Goal: Task Accomplishment & Management: Use online tool/utility

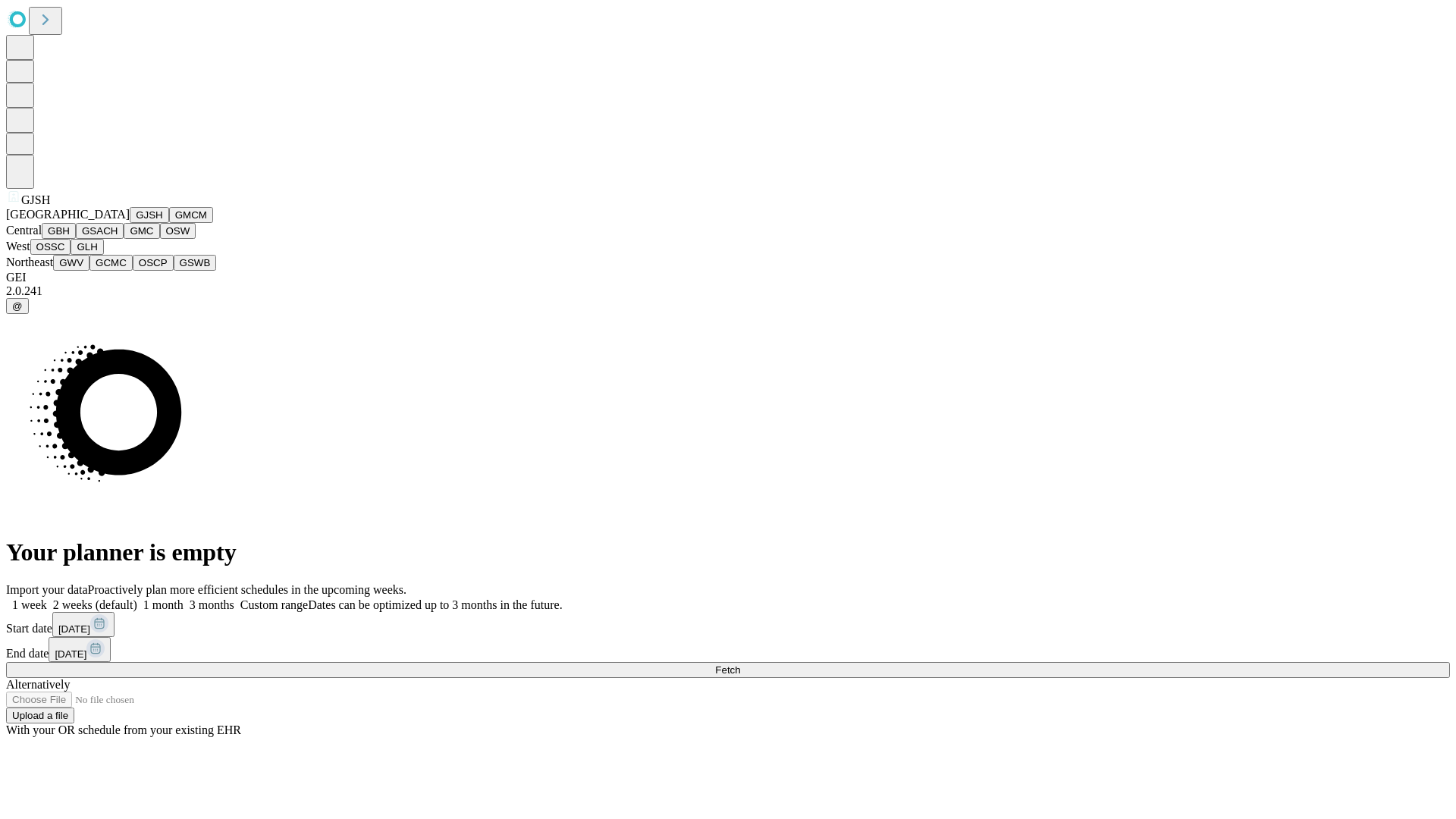
click at [129, 223] on button "GJSH" at bounding box center [148, 214] width 39 height 16
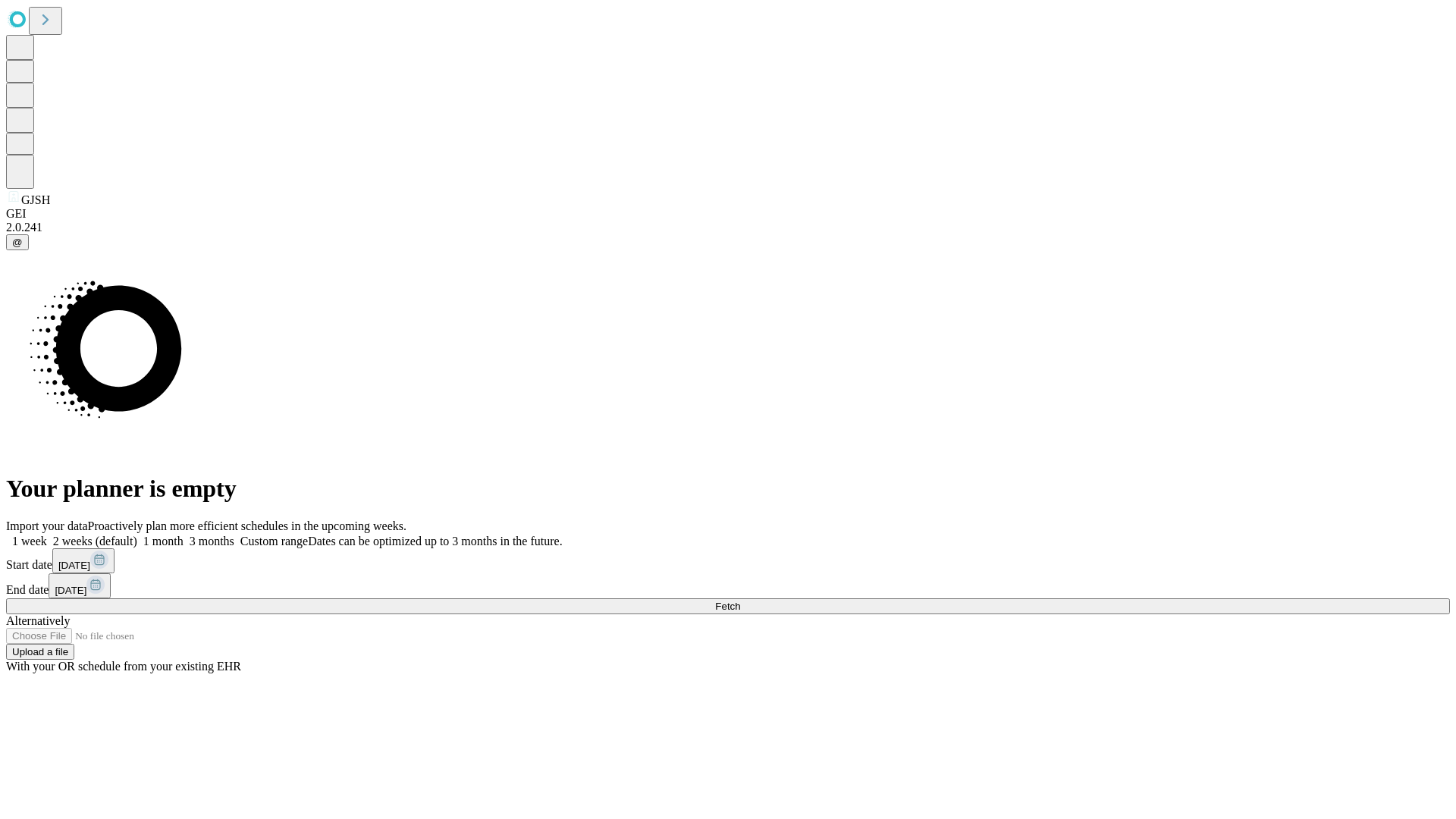
click at [183, 534] on label "1 month" at bounding box center [160, 541] width 46 height 13
click at [740, 600] on span "Fetch" at bounding box center [727, 606] width 25 height 11
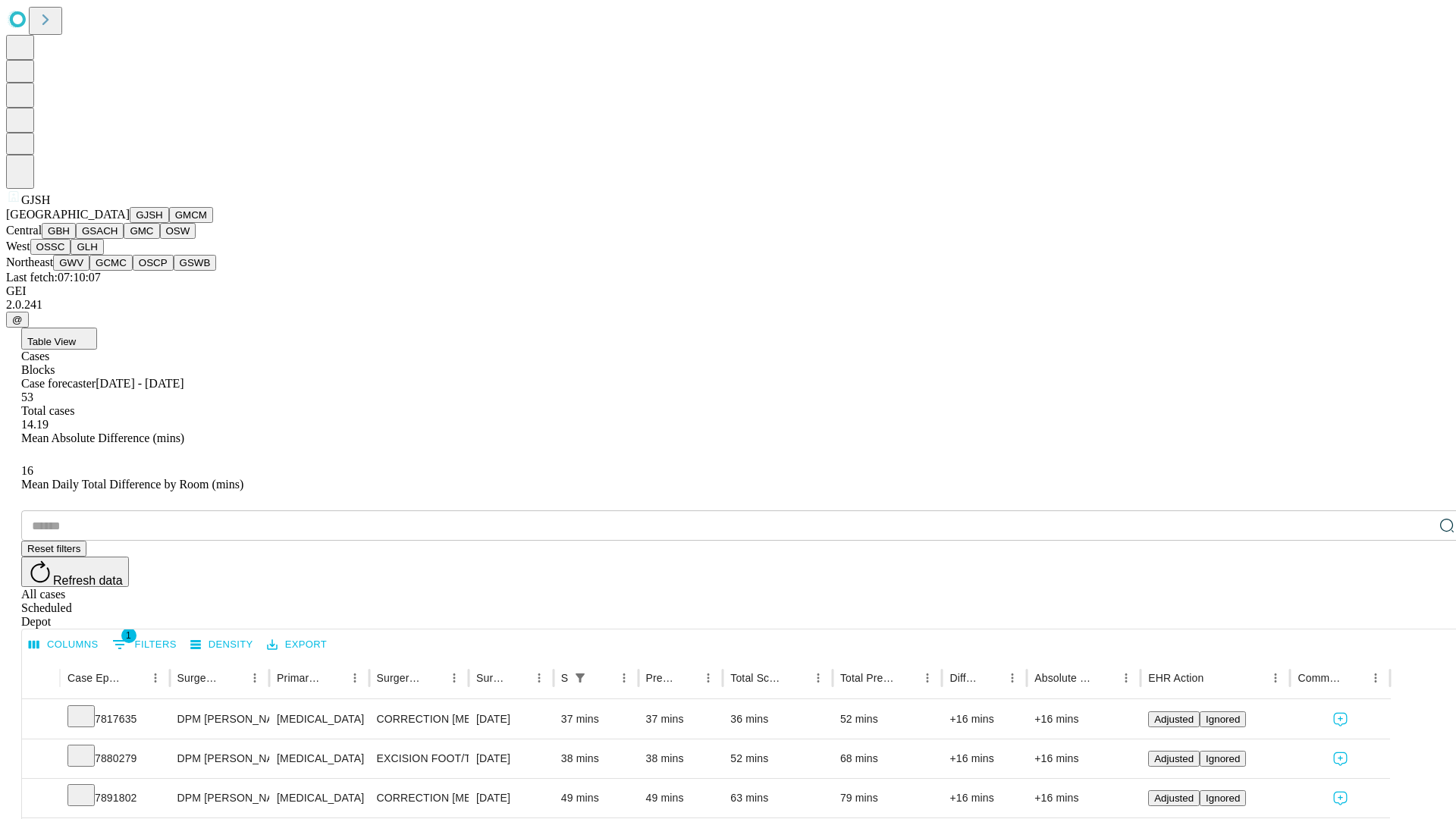
click at [170, 223] on button "GMCM" at bounding box center [192, 214] width 44 height 16
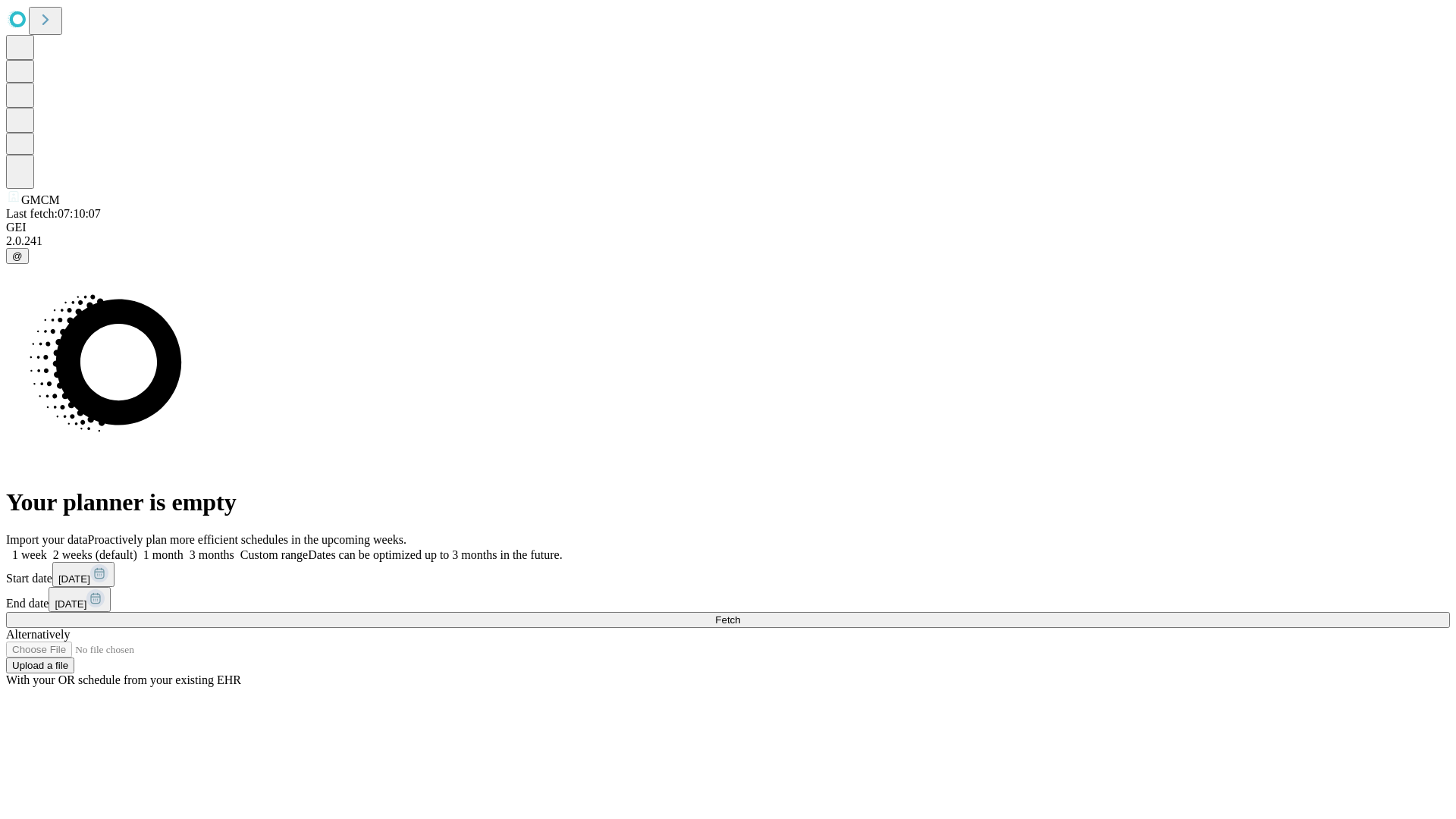
click at [183, 548] on label "1 month" at bounding box center [160, 554] width 46 height 13
click at [740, 614] on span "Fetch" at bounding box center [727, 619] width 25 height 11
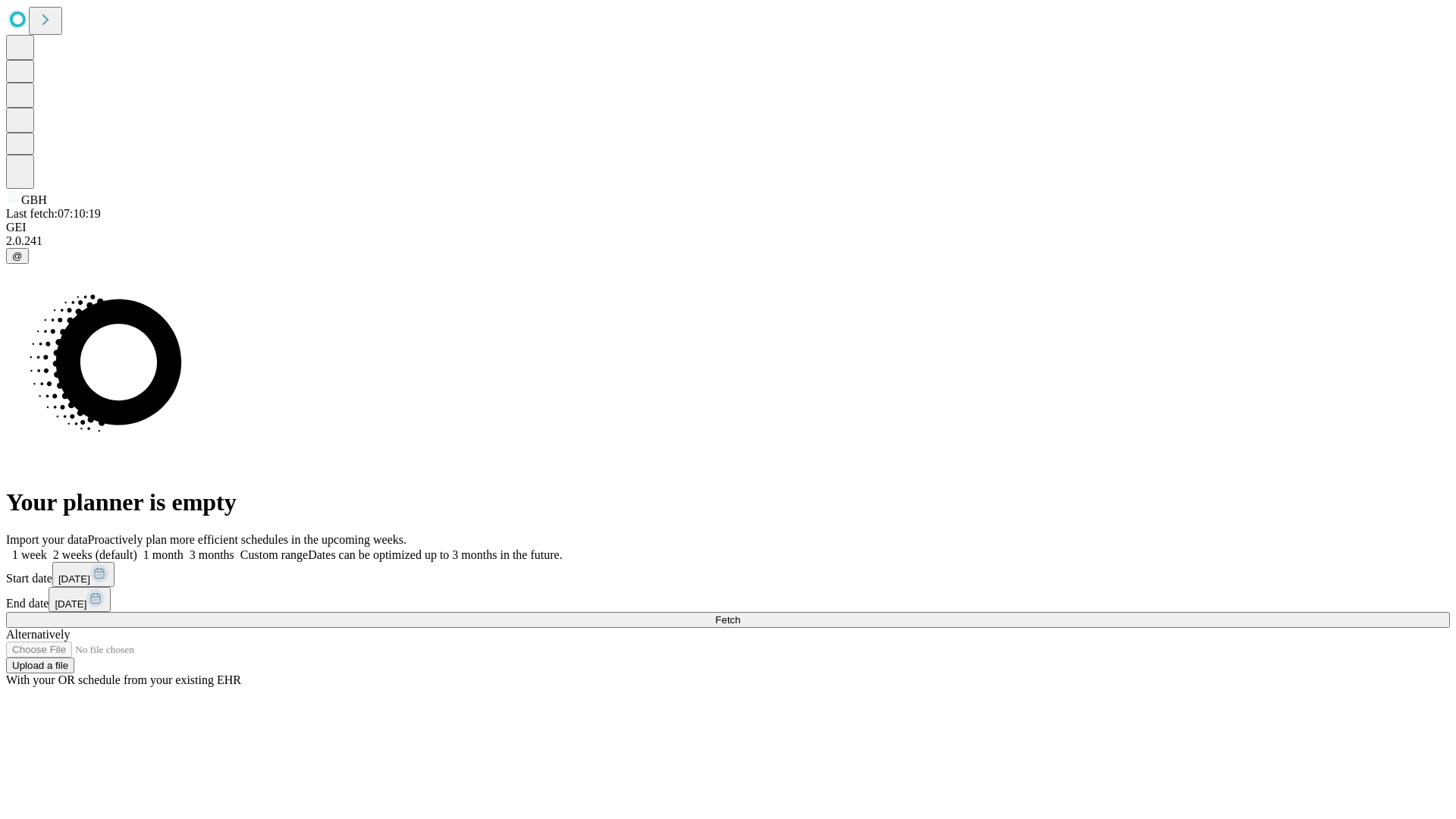
click at [183, 548] on label "1 month" at bounding box center [160, 554] width 46 height 13
click at [740, 614] on span "Fetch" at bounding box center [727, 619] width 25 height 11
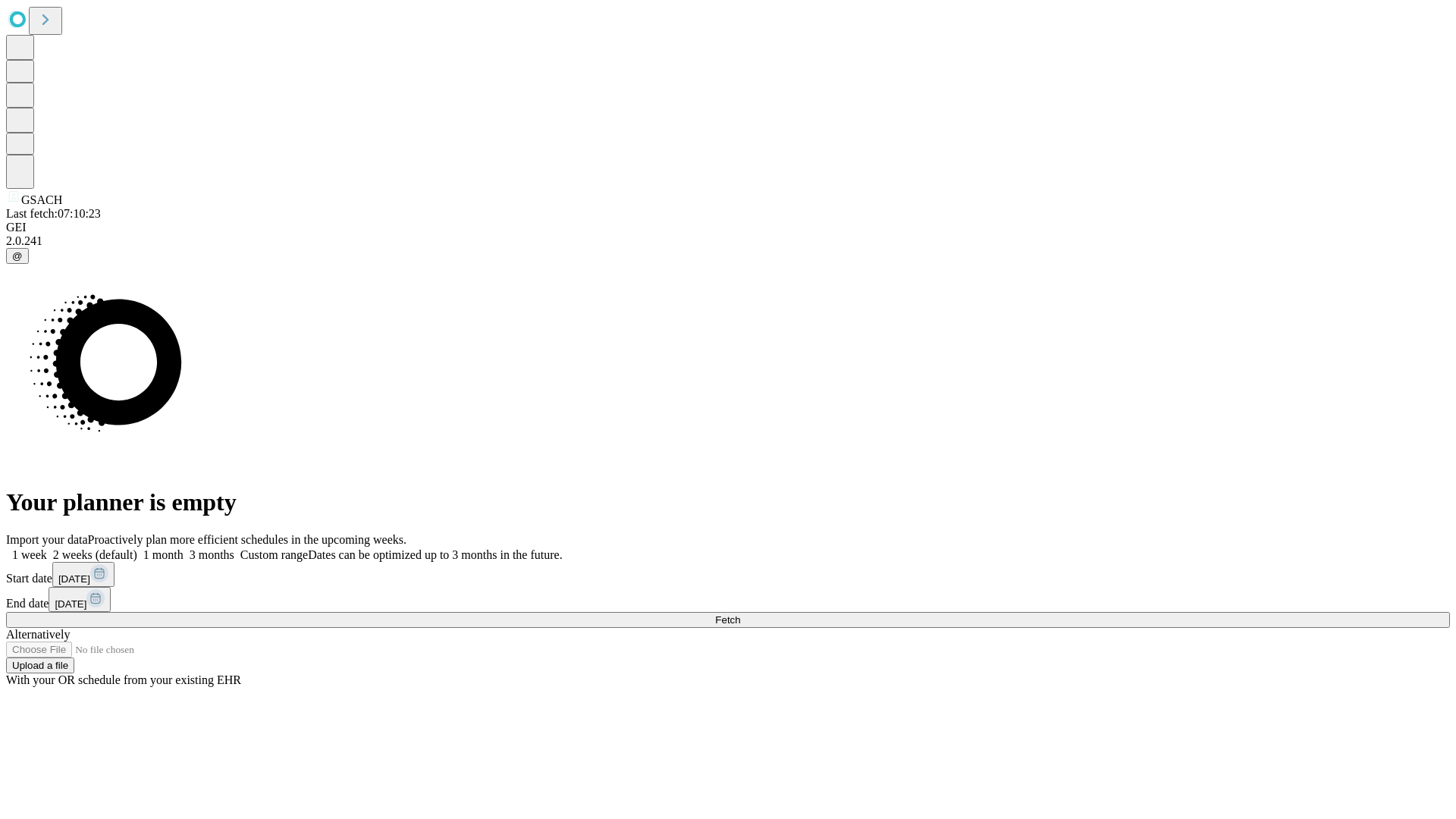
click at [183, 548] on label "1 month" at bounding box center [160, 554] width 46 height 13
click at [740, 614] on span "Fetch" at bounding box center [727, 619] width 25 height 11
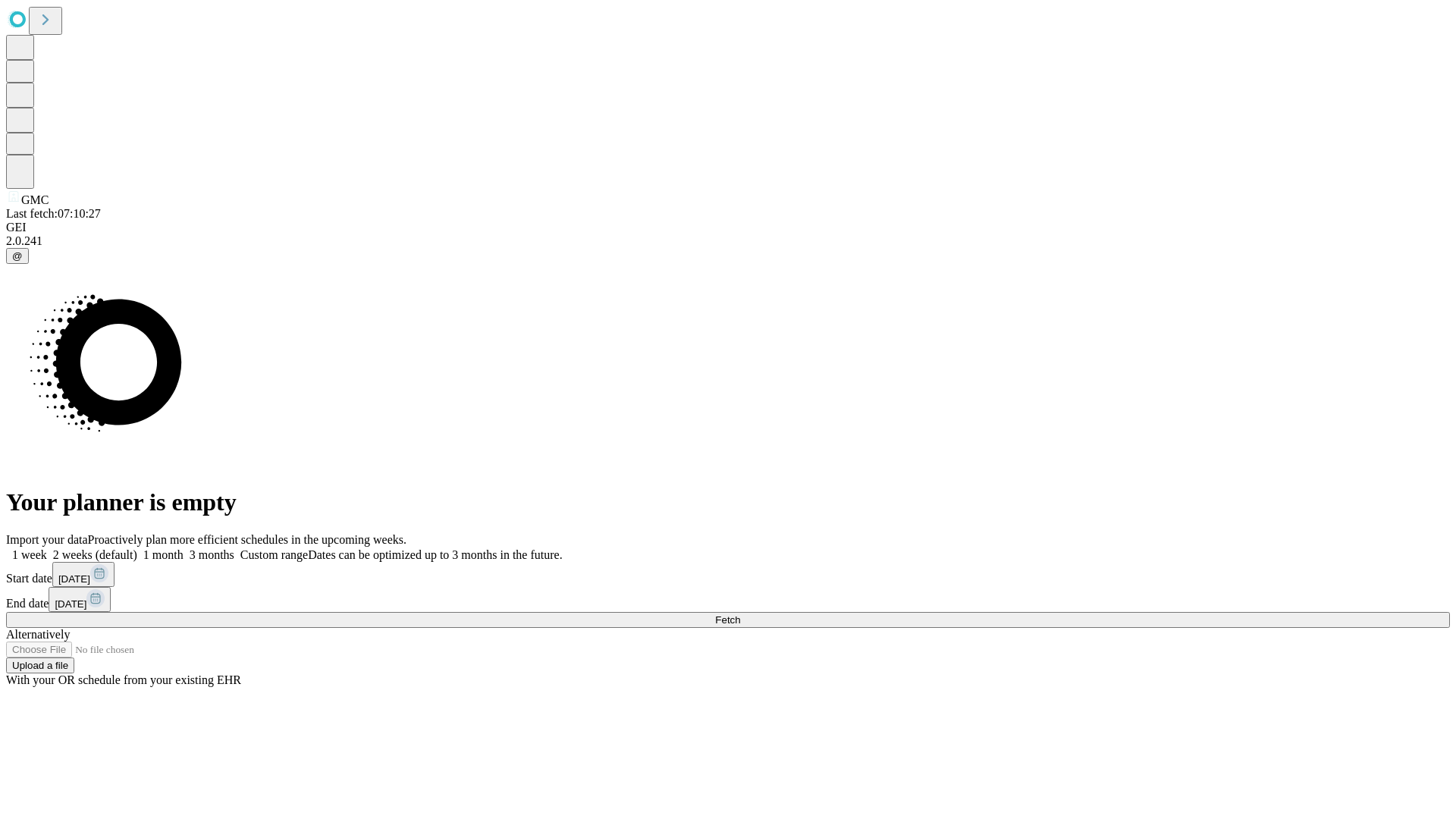
click at [183, 548] on label "1 month" at bounding box center [160, 554] width 46 height 13
click at [740, 614] on span "Fetch" at bounding box center [727, 619] width 25 height 11
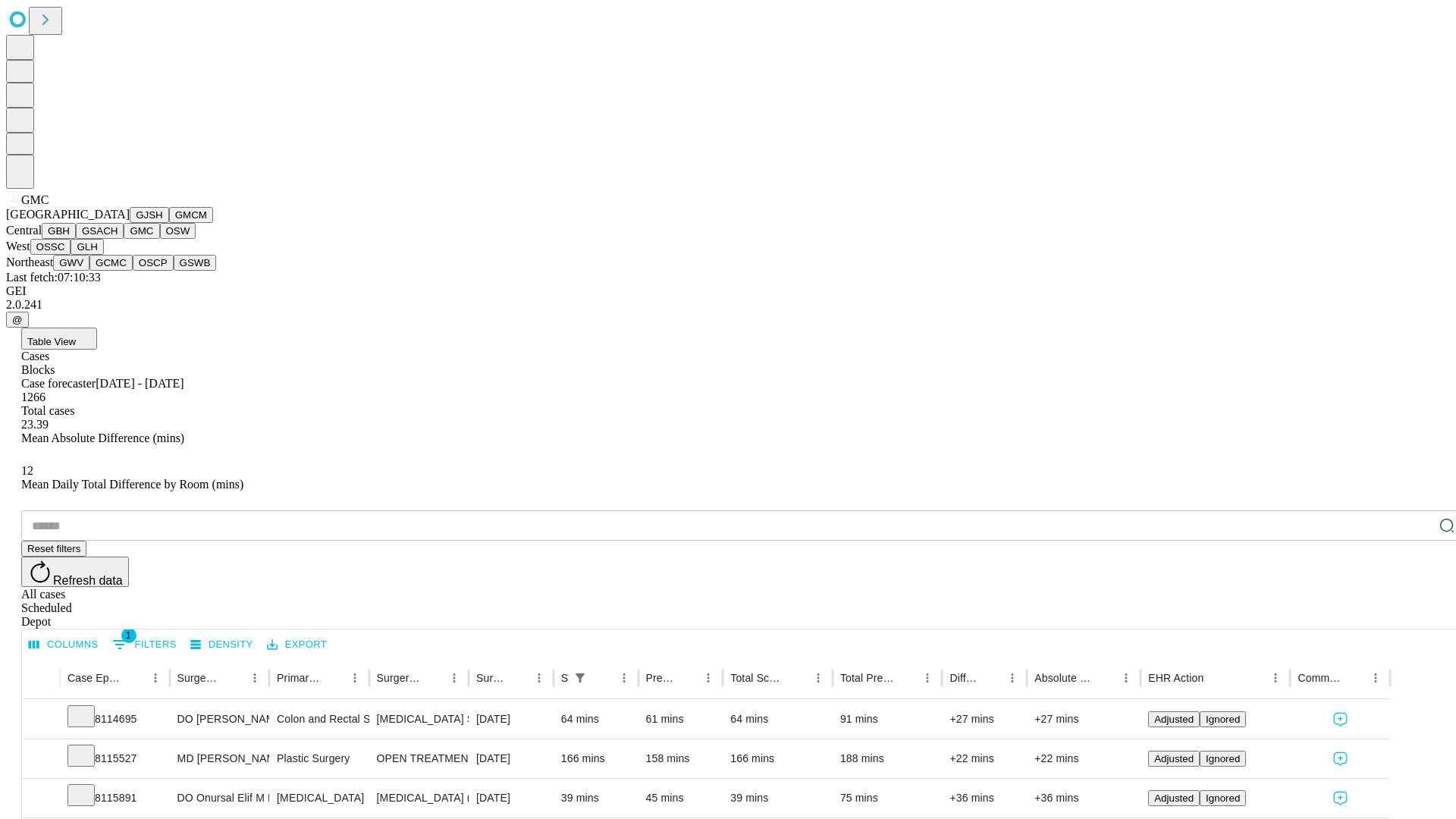
click at [160, 239] on button "OSW" at bounding box center [179, 230] width 37 height 16
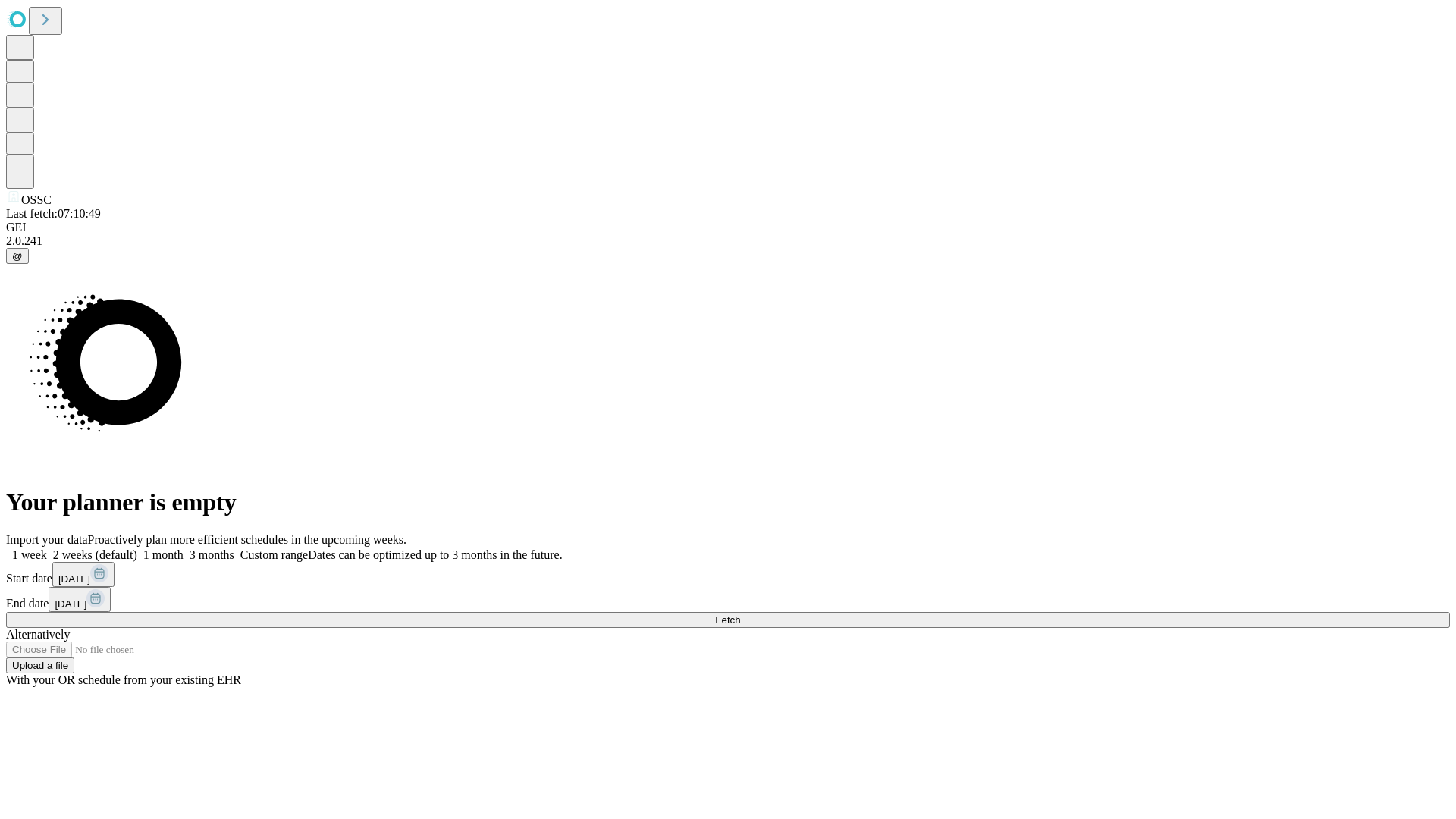
click at [740, 614] on span "Fetch" at bounding box center [727, 619] width 25 height 11
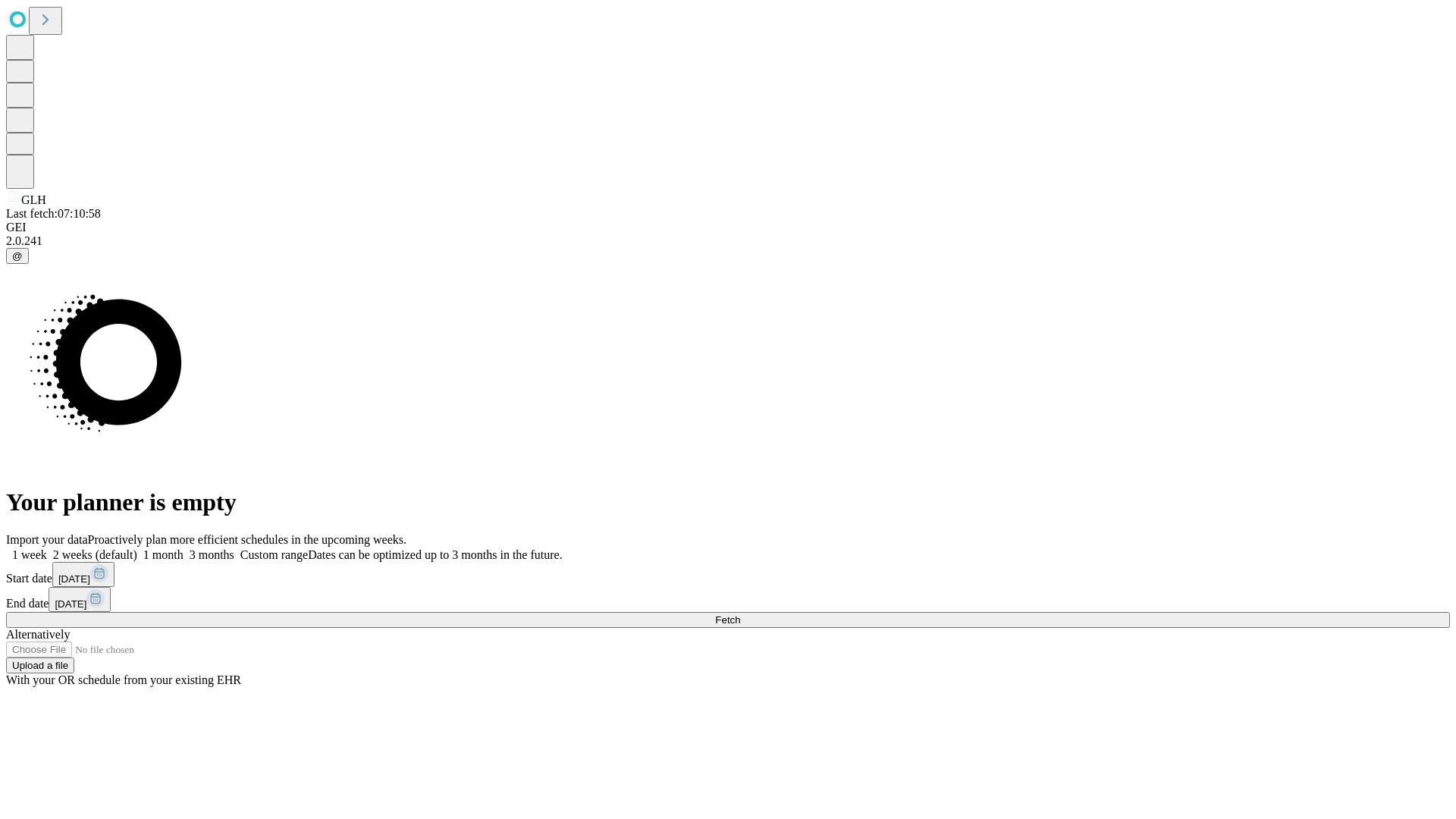
click at [183, 548] on label "1 month" at bounding box center [160, 554] width 46 height 13
click at [740, 614] on span "Fetch" at bounding box center [727, 619] width 25 height 11
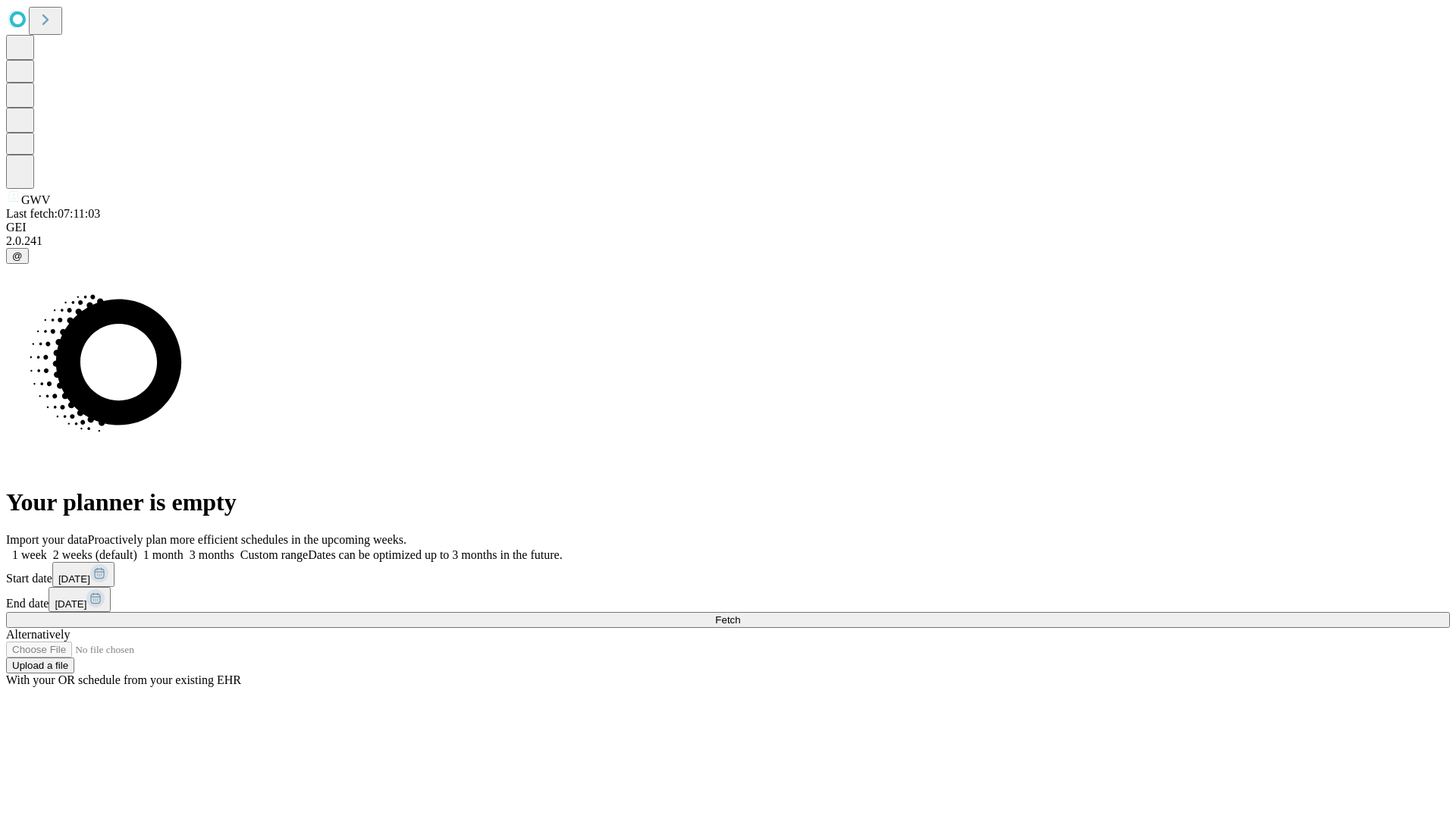
click at [183, 548] on label "1 month" at bounding box center [160, 554] width 46 height 13
click at [740, 614] on span "Fetch" at bounding box center [727, 619] width 25 height 11
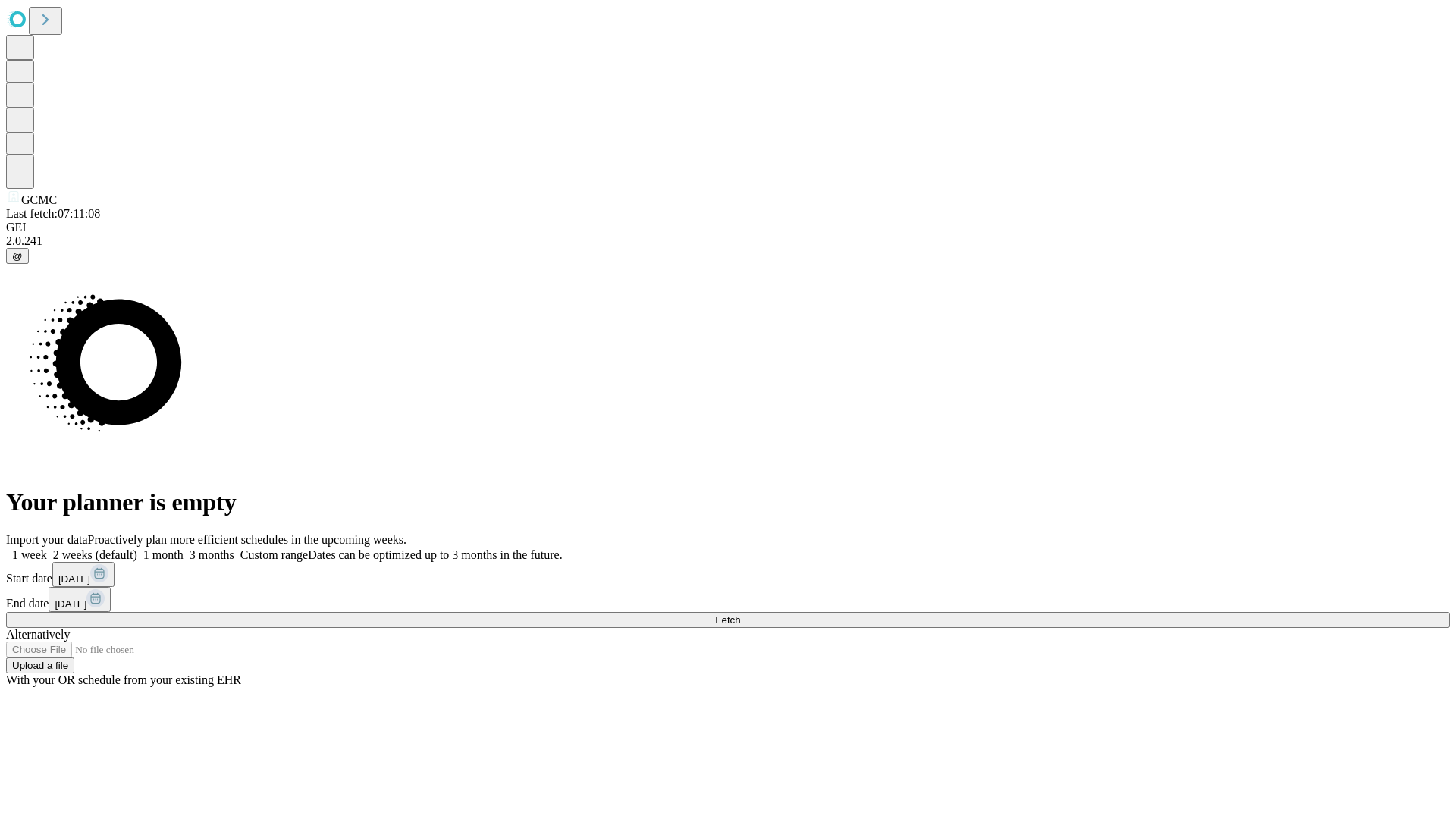
click at [183, 548] on label "1 month" at bounding box center [160, 554] width 46 height 13
click at [740, 614] on span "Fetch" at bounding box center [727, 619] width 25 height 11
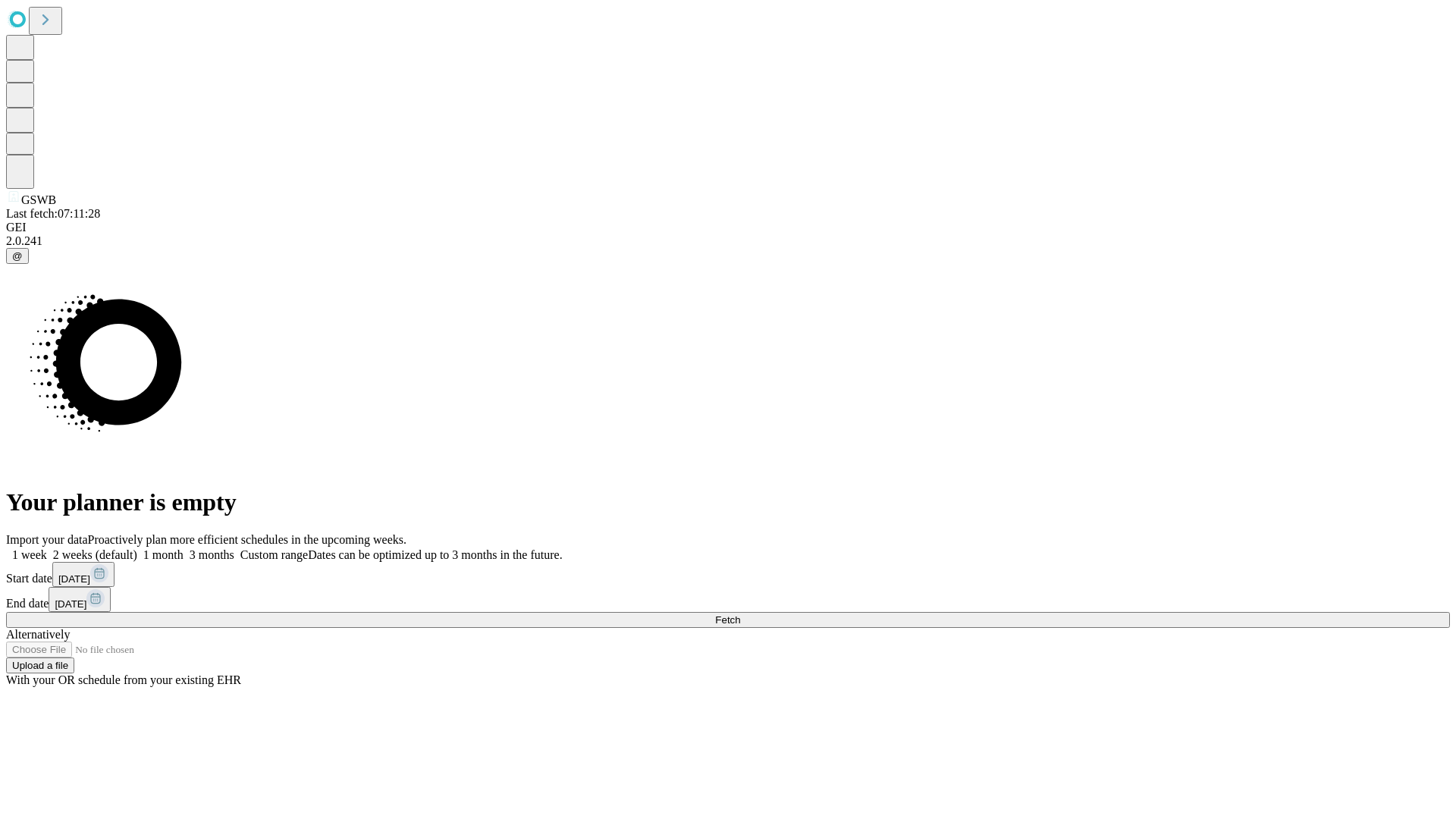
click at [740, 614] on span "Fetch" at bounding box center [727, 619] width 25 height 11
